Goal: Check status: Check status

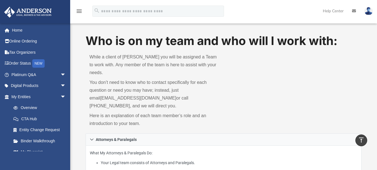
scroll to position [330, 0]
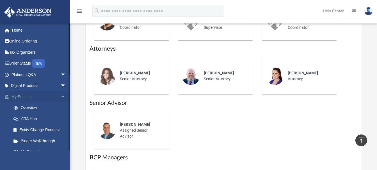
click at [60, 96] on span "arrow_drop_down" at bounding box center [65, 96] width 11 height 11
click at [23, 96] on link "My Entities arrow_drop_up" at bounding box center [39, 96] width 70 height 11
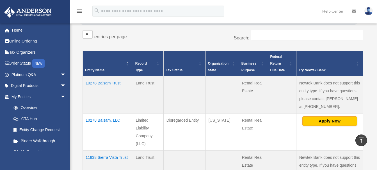
scroll to position [87, 0]
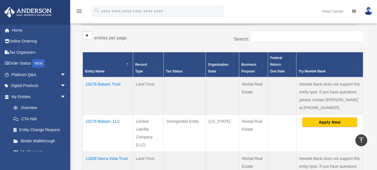
click at [108, 85] on td "10278 Balsam Trust" at bounding box center [108, 96] width 50 height 38
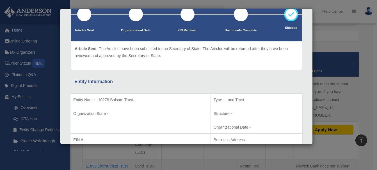
scroll to position [0, 0]
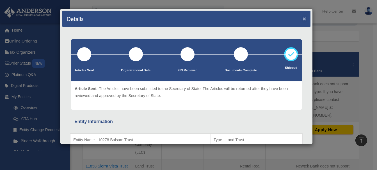
click at [302, 19] on button "×" at bounding box center [304, 19] width 4 height 6
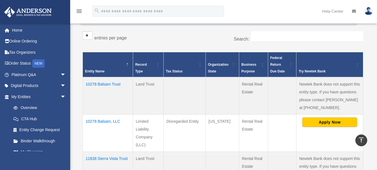
click at [113, 122] on td "10278 Balsam, LLC" at bounding box center [108, 133] width 50 height 37
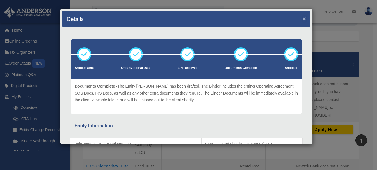
click at [302, 18] on button "×" at bounding box center [304, 19] width 4 height 6
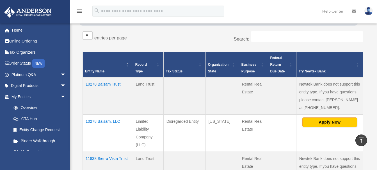
click at [107, 158] on td "11838 Sierra Vista Trust" at bounding box center [108, 170] width 50 height 37
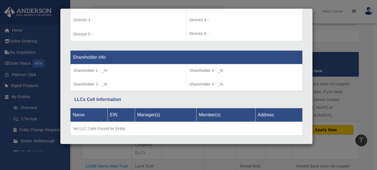
scroll to position [449, 0]
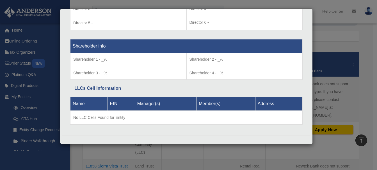
click at [319, 135] on div "Details × Articles Sent Organizational Date" at bounding box center [188, 85] width 377 height 170
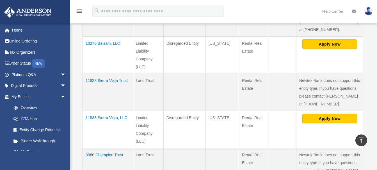
scroll to position [165, 0]
click at [112, 118] on td "11838 Sierra Vista, LLC" at bounding box center [108, 129] width 50 height 37
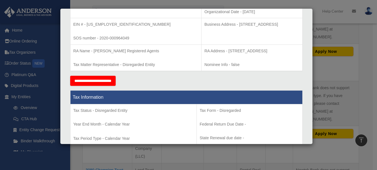
scroll to position [149, 0]
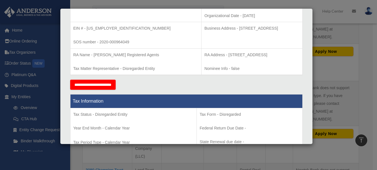
click at [312, 8] on div "Details × Articles Sent Organizational Date" at bounding box center [188, 85] width 377 height 170
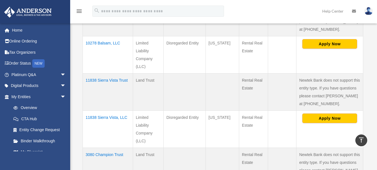
click at [107, 119] on td "11838 Sierra Vista, LLC" at bounding box center [108, 129] width 50 height 37
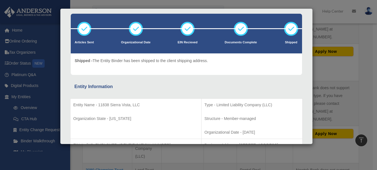
scroll to position [33, 0]
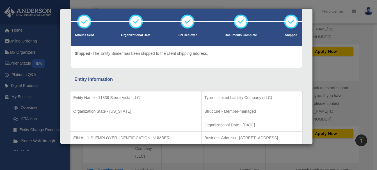
click at [313, 14] on div "Details × Articles Sent Organizational Date" at bounding box center [188, 85] width 377 height 170
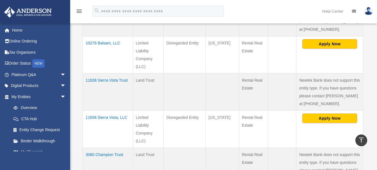
click at [108, 118] on td "11838 Sierra Vista, LLC" at bounding box center [108, 129] width 50 height 37
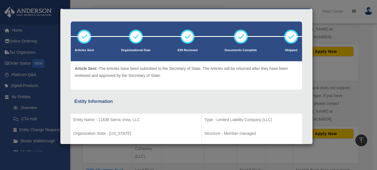
scroll to position [0, 0]
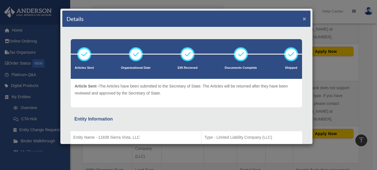
click at [302, 19] on button "×" at bounding box center [304, 19] width 4 height 6
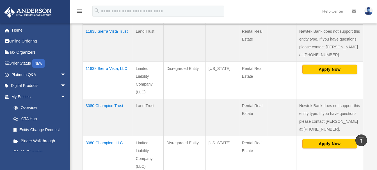
scroll to position [221, 0]
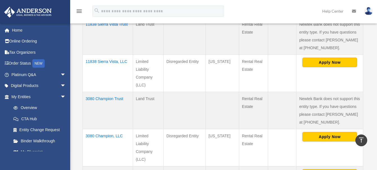
click at [102, 100] on td "3080 Champion Trust" at bounding box center [108, 110] width 50 height 37
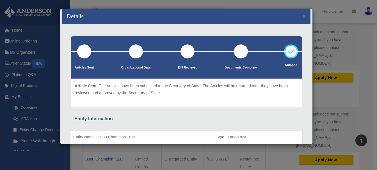
scroll to position [0, 0]
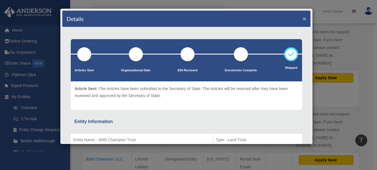
click at [302, 19] on button "×" at bounding box center [304, 19] width 4 height 6
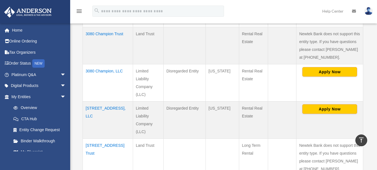
scroll to position [289, 0]
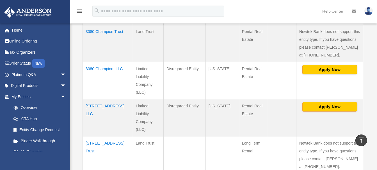
click at [101, 69] on td "3080 Champion, LLC" at bounding box center [108, 80] width 50 height 37
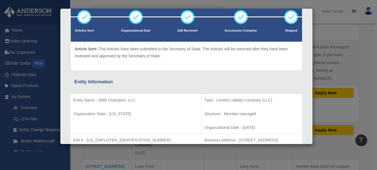
scroll to position [0, 0]
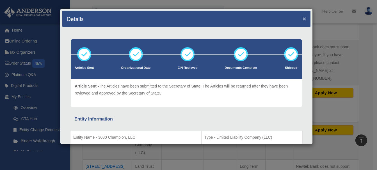
click at [302, 18] on button "×" at bounding box center [304, 19] width 4 height 6
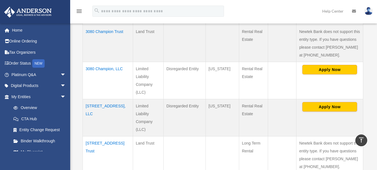
click at [96, 143] on td "6557 Sierra Avenue Trust" at bounding box center [108, 155] width 50 height 37
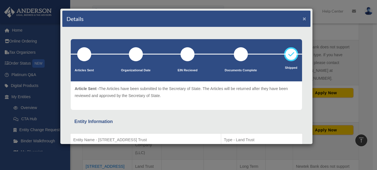
click at [302, 19] on button "×" at bounding box center [304, 19] width 4 height 6
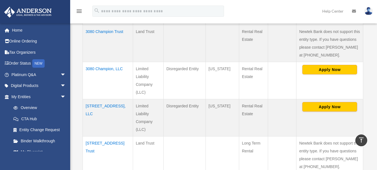
click at [102, 109] on td "6557 Sierra Ave, LLC" at bounding box center [108, 117] width 50 height 37
